Goal: Task Accomplishment & Management: Manage account settings

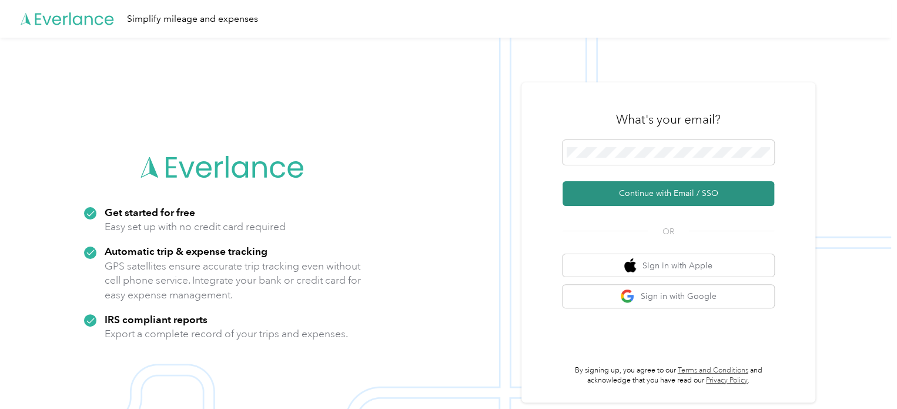
click at [627, 192] on button "Continue with Email / SSO" at bounding box center [669, 193] width 212 height 25
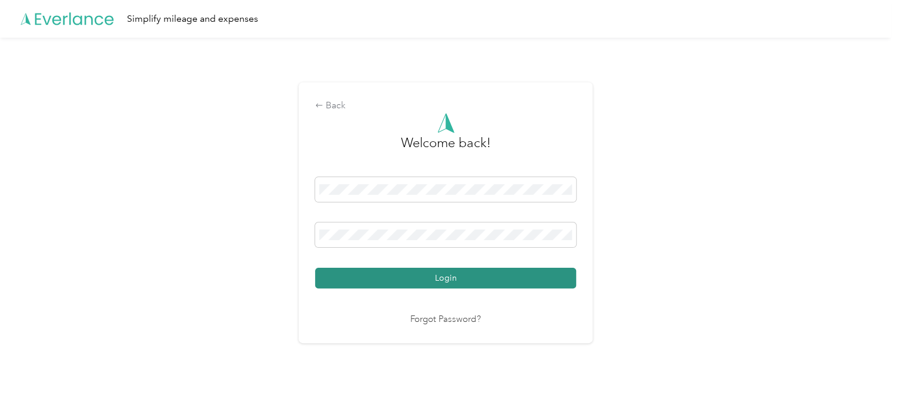
drag, startPoint x: 455, startPoint y: 263, endPoint x: 454, endPoint y: 284, distance: 21.2
click at [455, 263] on div "Login" at bounding box center [445, 232] width 261 height 111
click at [454, 285] on button "Login" at bounding box center [445, 278] width 261 height 21
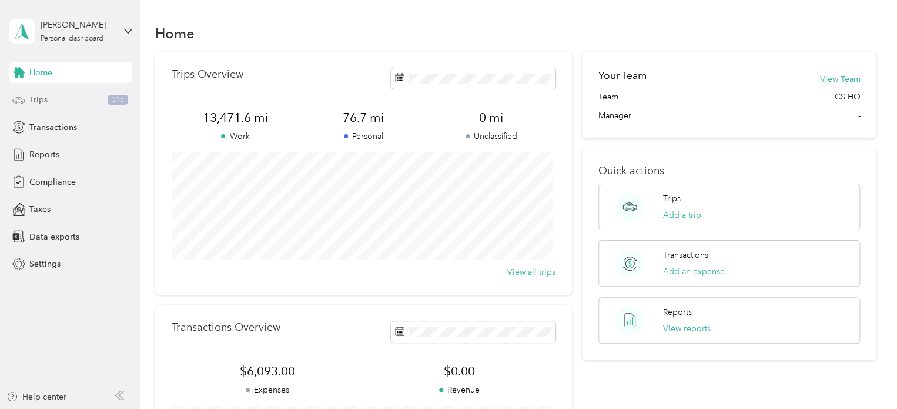
click at [62, 95] on div "Trips 315" at bounding box center [70, 99] width 123 height 21
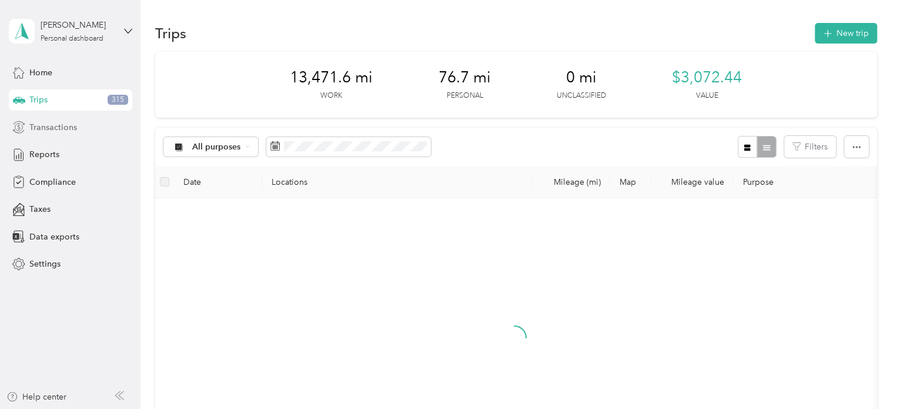
click at [61, 131] on span "Transactions" at bounding box center [53, 127] width 48 height 12
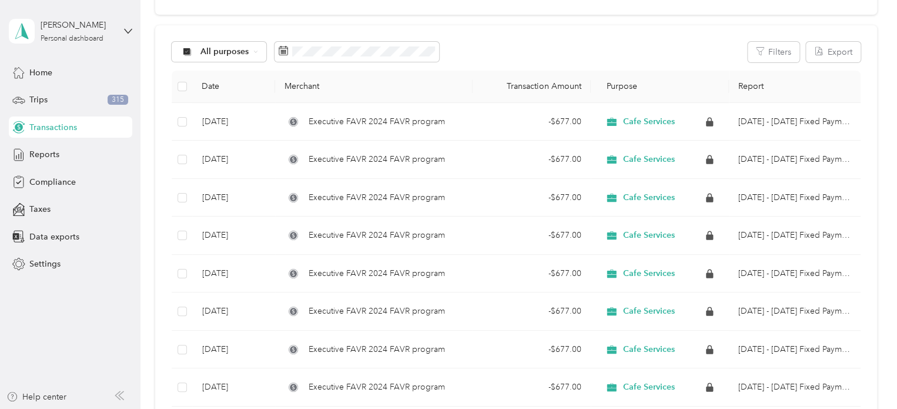
scroll to position [118, 0]
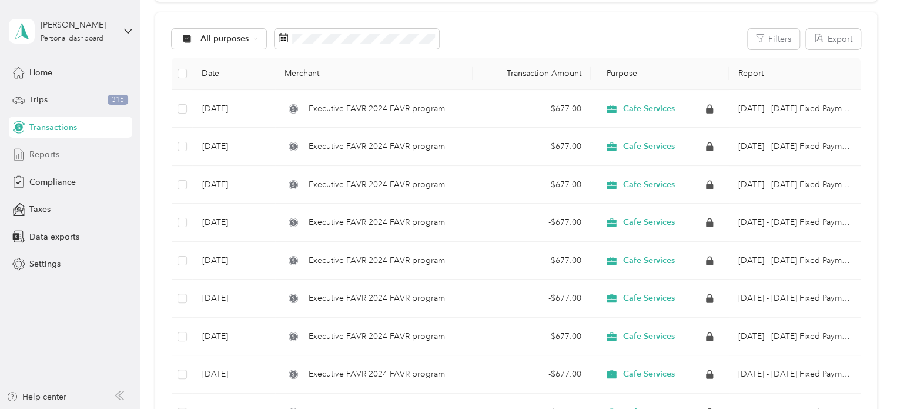
click at [54, 157] on span "Reports" at bounding box center [44, 154] width 30 height 12
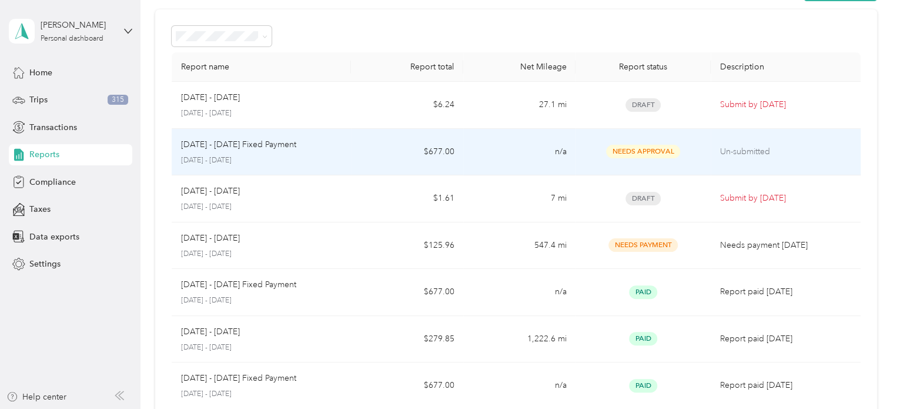
scroll to position [59, 0]
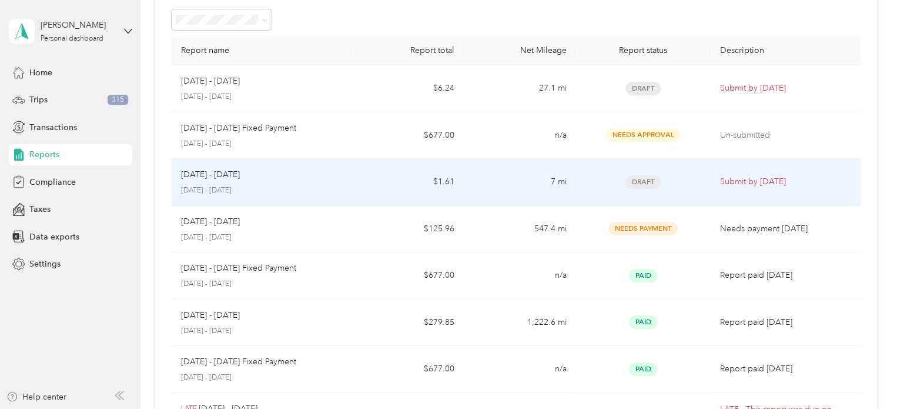
click at [376, 182] on td "$1.61" at bounding box center [407, 182] width 112 height 47
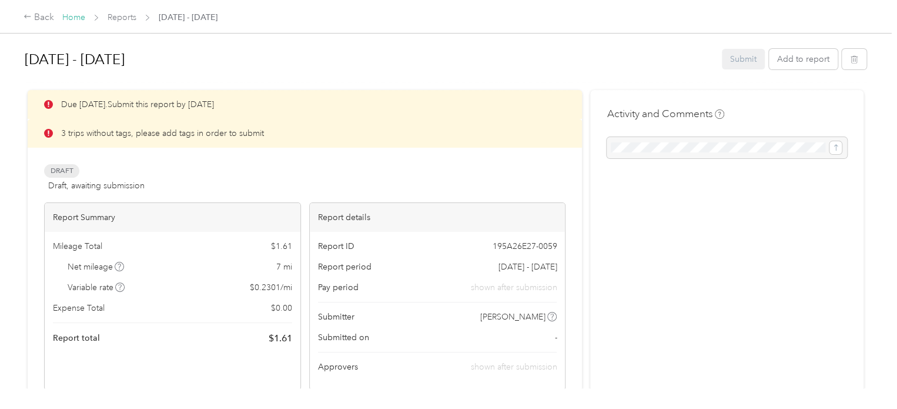
click at [71, 15] on link "Home" at bounding box center [73, 17] width 23 height 10
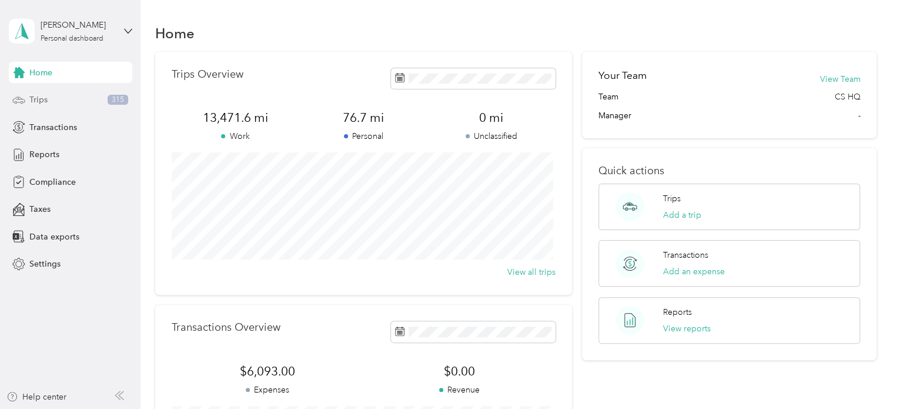
click at [60, 105] on div "Trips 315" at bounding box center [70, 99] width 123 height 21
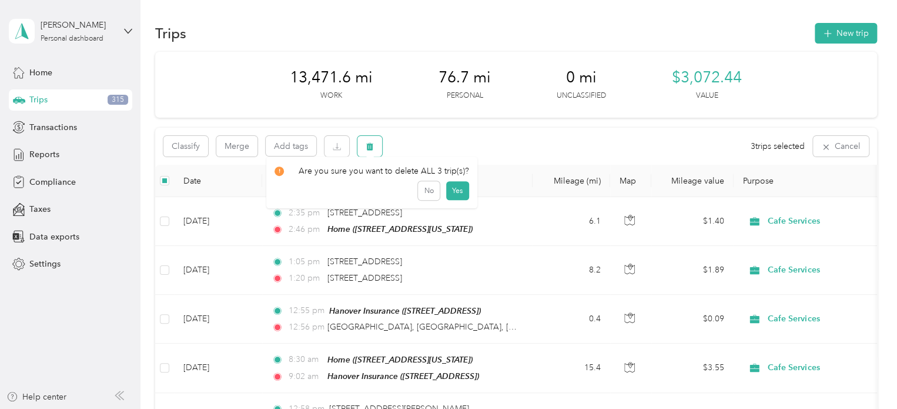
click at [373, 147] on icon "button" at bounding box center [370, 146] width 8 height 8
click at [449, 190] on button "Yes" at bounding box center [457, 195] width 23 height 19
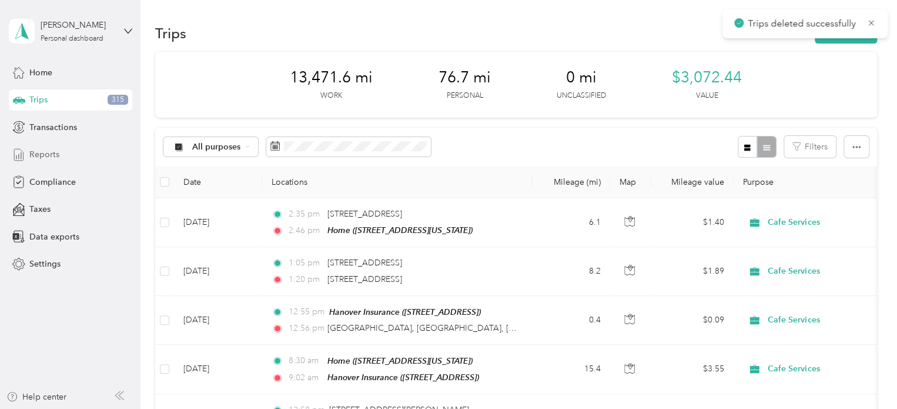
click at [56, 151] on span "Reports" at bounding box center [44, 154] width 30 height 12
